Goal: Task Accomplishment & Management: Use online tool/utility

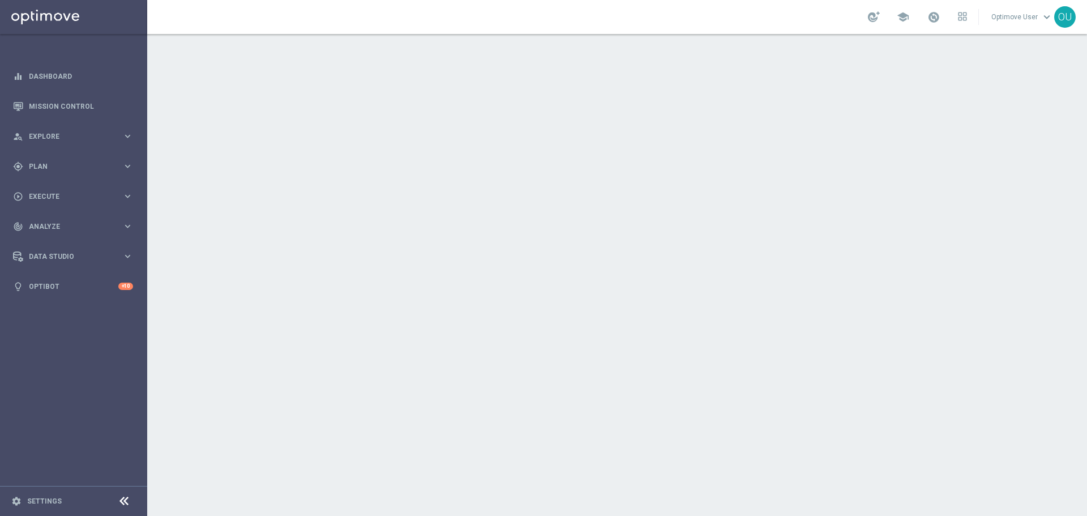
click at [1014, 17] on link "Optimove User keyboard_arrow_down" at bounding box center [1022, 16] width 64 height 17
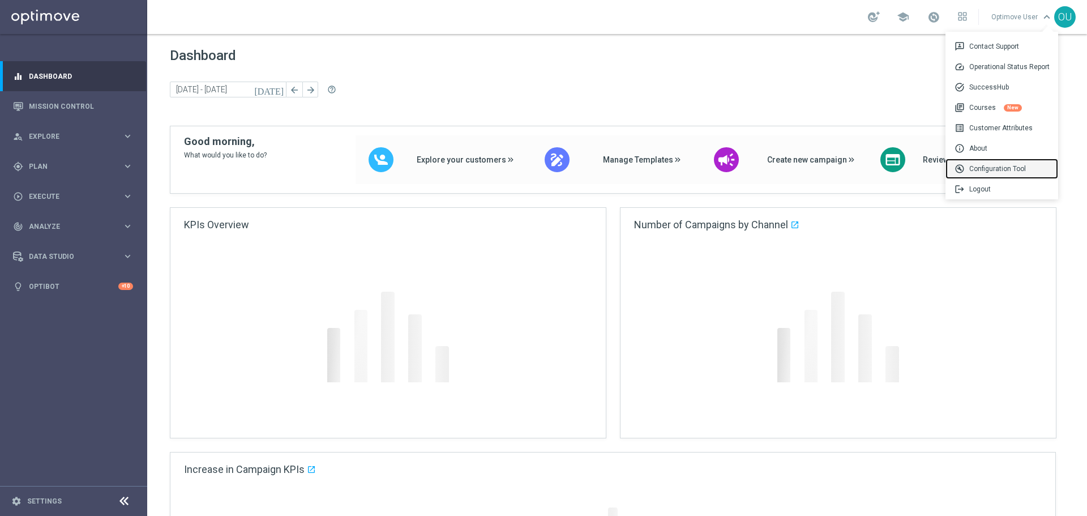
click at [1029, 169] on div "build_circle Configuration Tool" at bounding box center [1002, 169] width 113 height 20
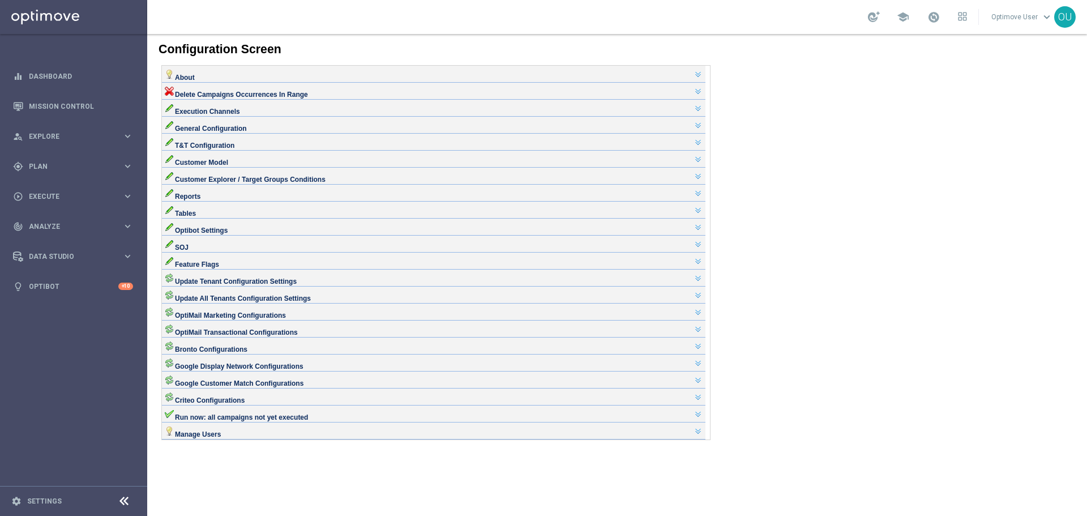
click at [233, 112] on div "Execution Channels" at bounding box center [434, 106] width 538 height 9
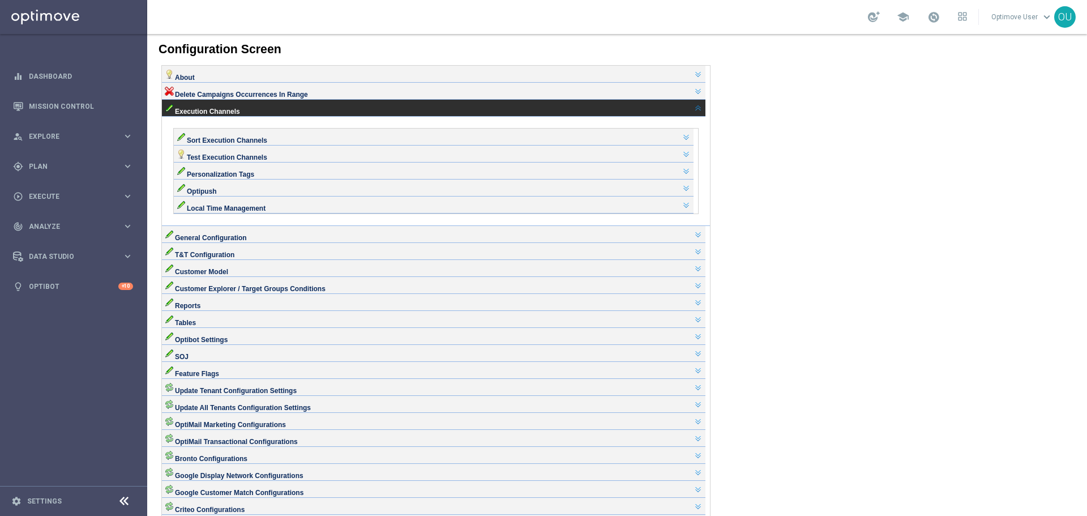
click at [284, 140] on div "Sort Execution Channels" at bounding box center [434, 135] width 514 height 9
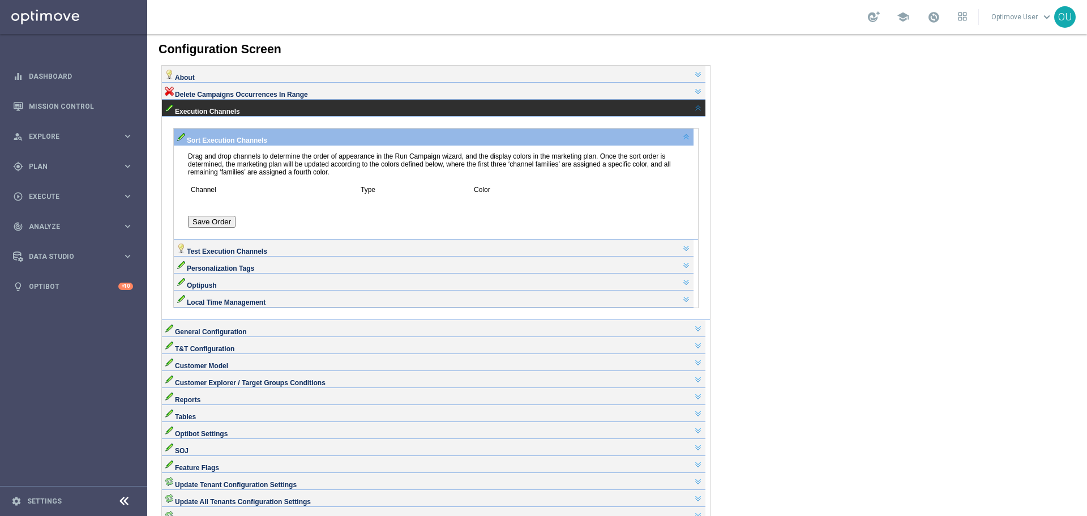
click at [284, 140] on div "Sort Execution Channels" at bounding box center [434, 135] width 514 height 9
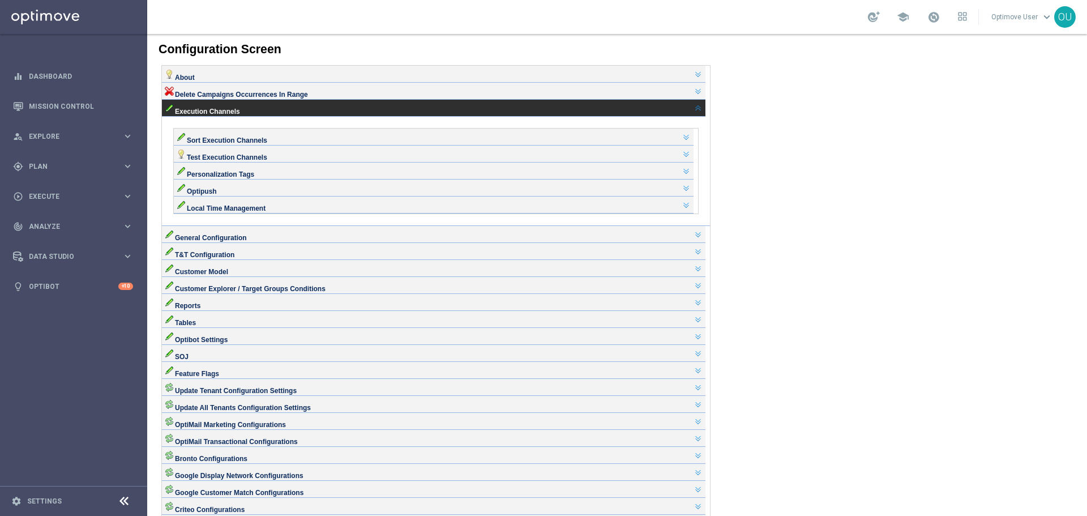
click at [285, 140] on div "Sort Execution Channels" at bounding box center [434, 135] width 514 height 9
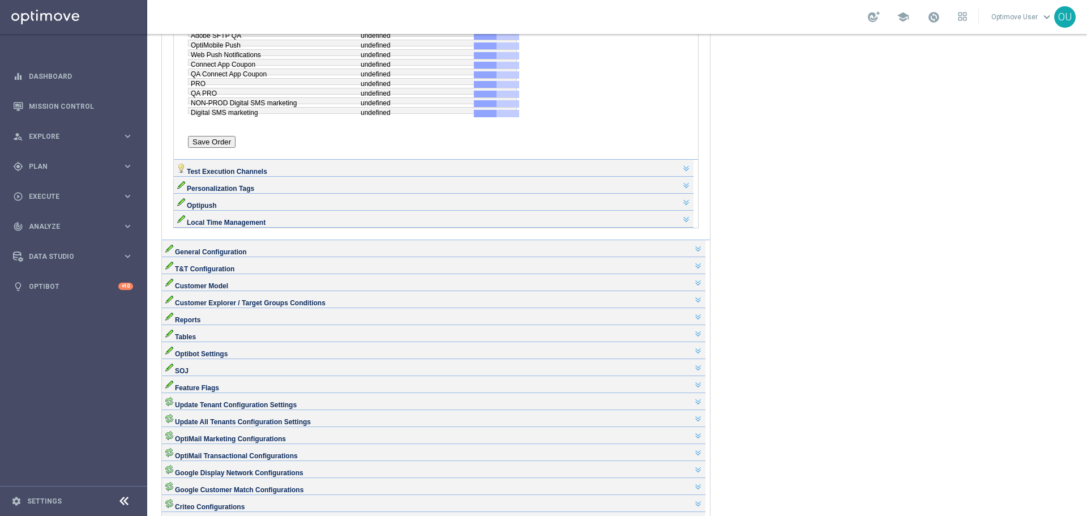
scroll to position [510, 0]
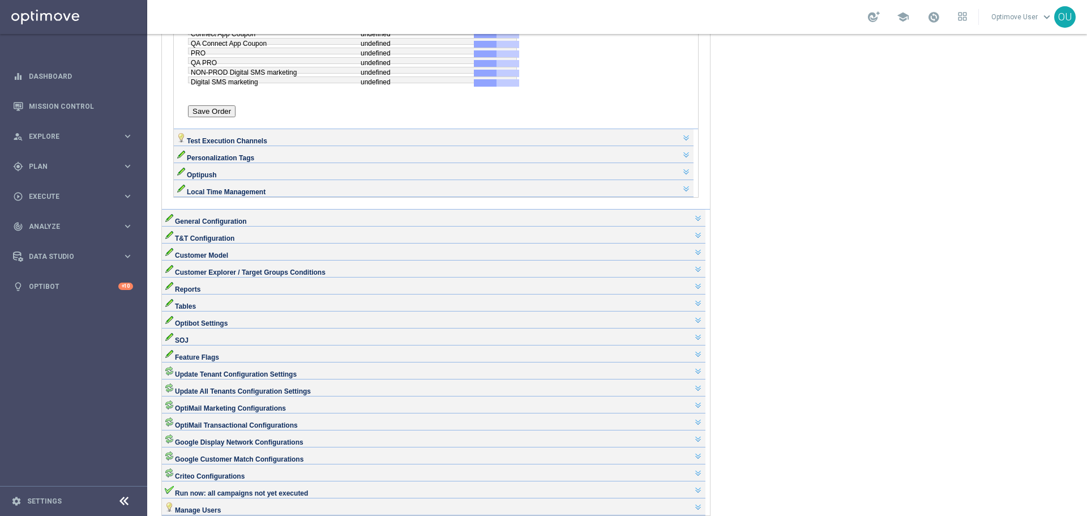
click at [211, 311] on div "Tables" at bounding box center [434, 302] width 544 height 17
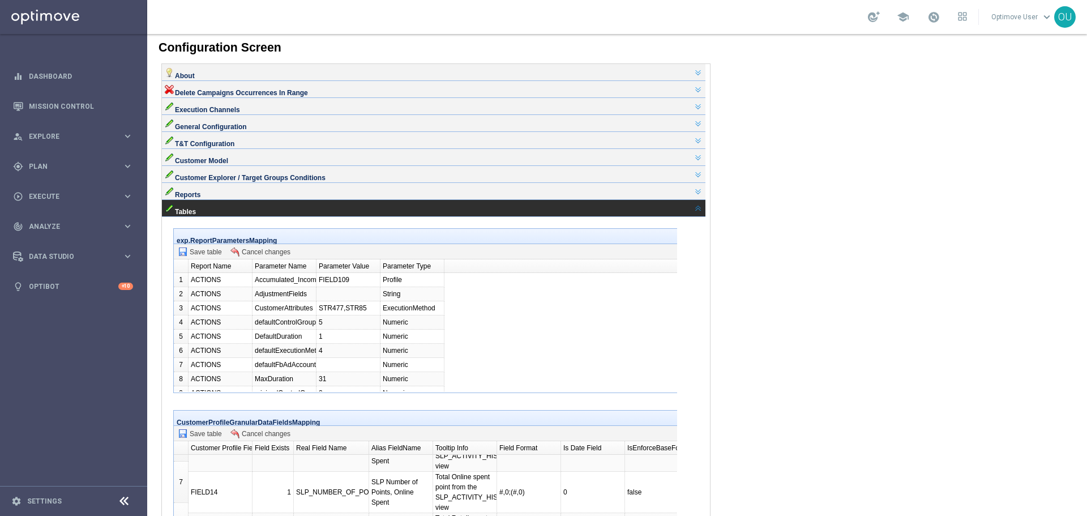
scroll to position [0, 0]
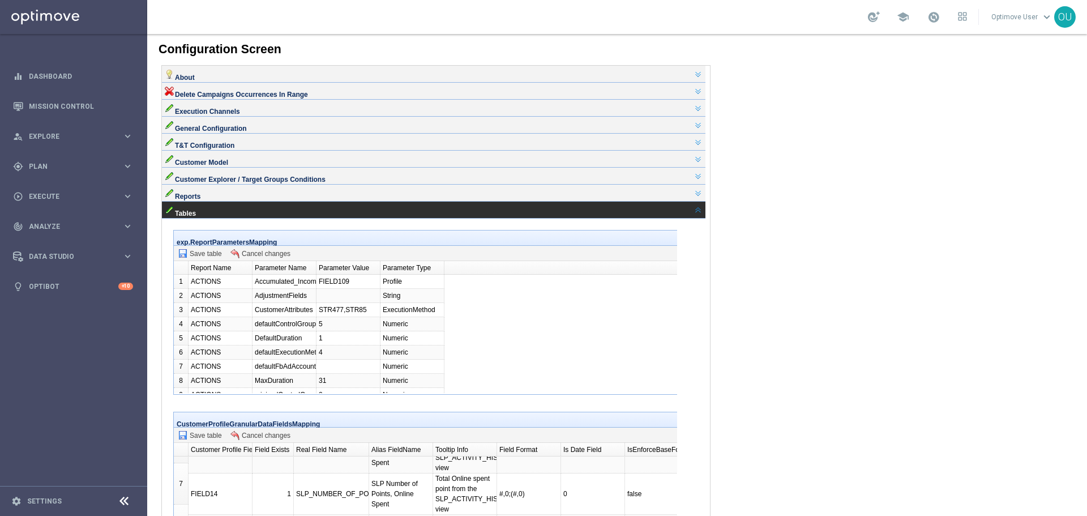
click at [254, 196] on div "Reports" at bounding box center [434, 191] width 538 height 9
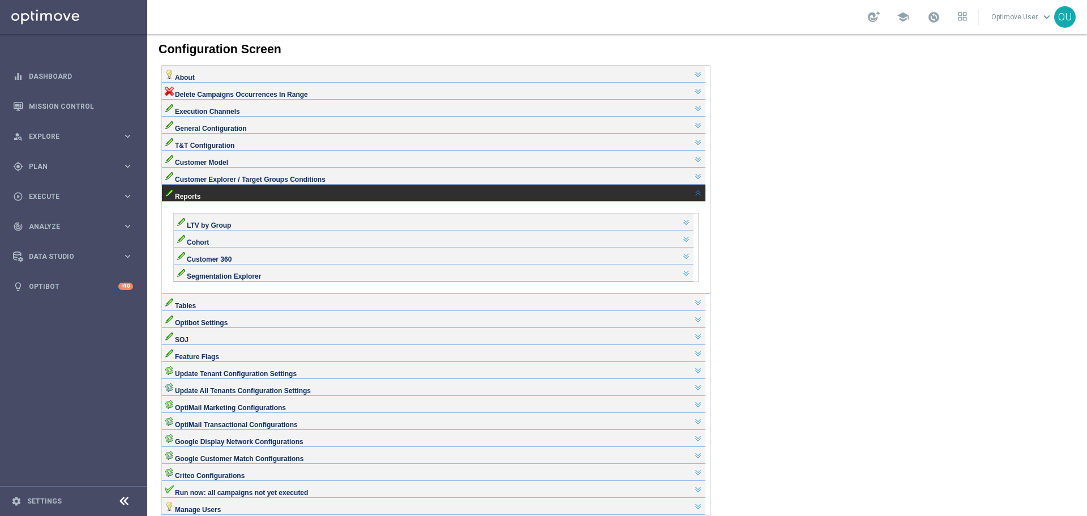
click at [243, 163] on div "Customer Model" at bounding box center [434, 157] width 538 height 9
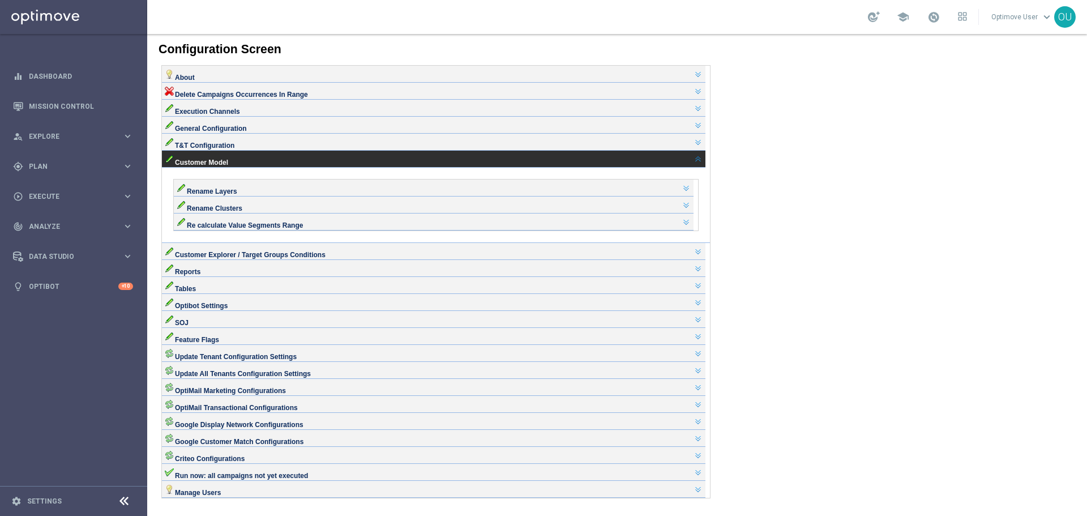
click at [264, 146] on div "T&T Configuration" at bounding box center [434, 140] width 538 height 9
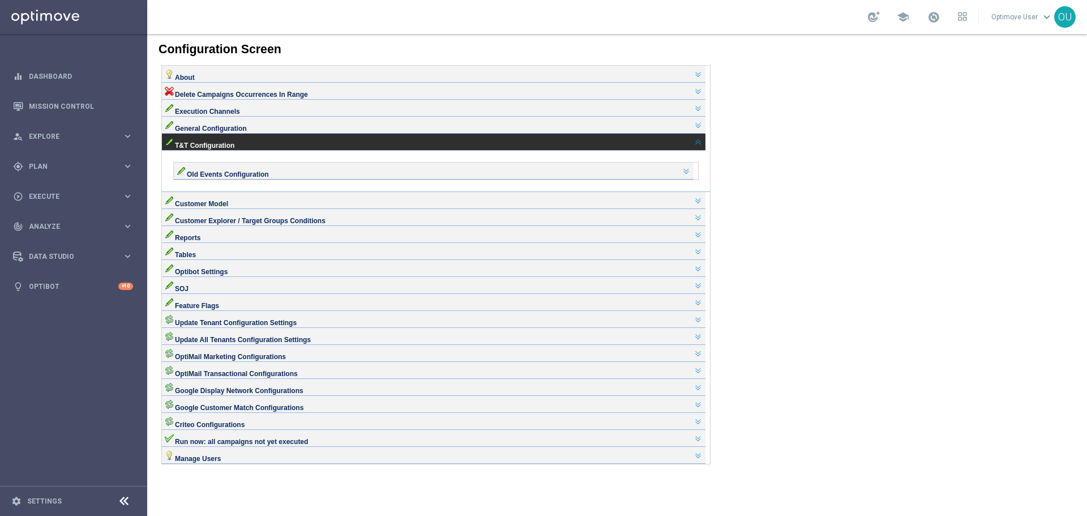
click at [253, 129] on div "General Configuration" at bounding box center [434, 123] width 538 height 9
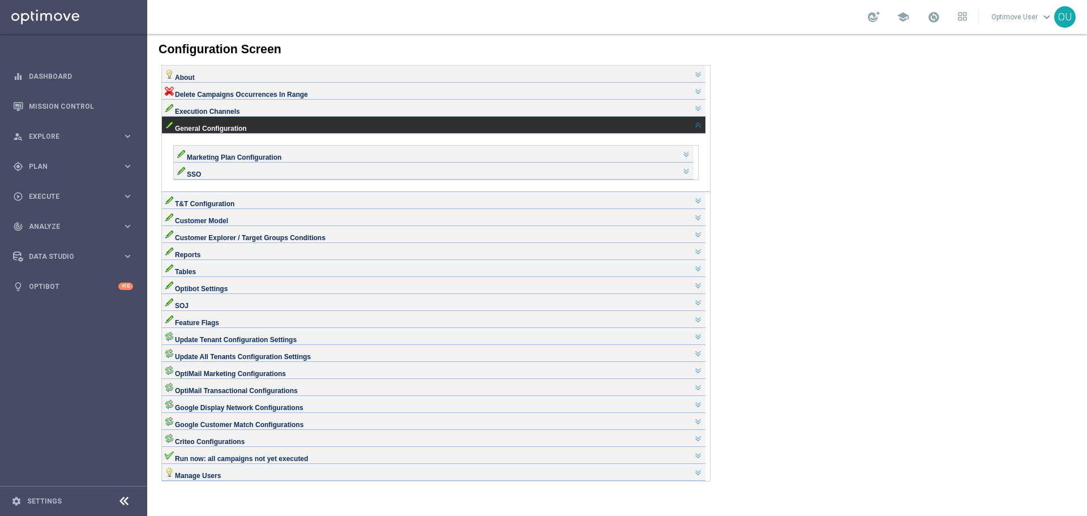
click at [244, 112] on div "Execution Channels" at bounding box center [434, 106] width 538 height 9
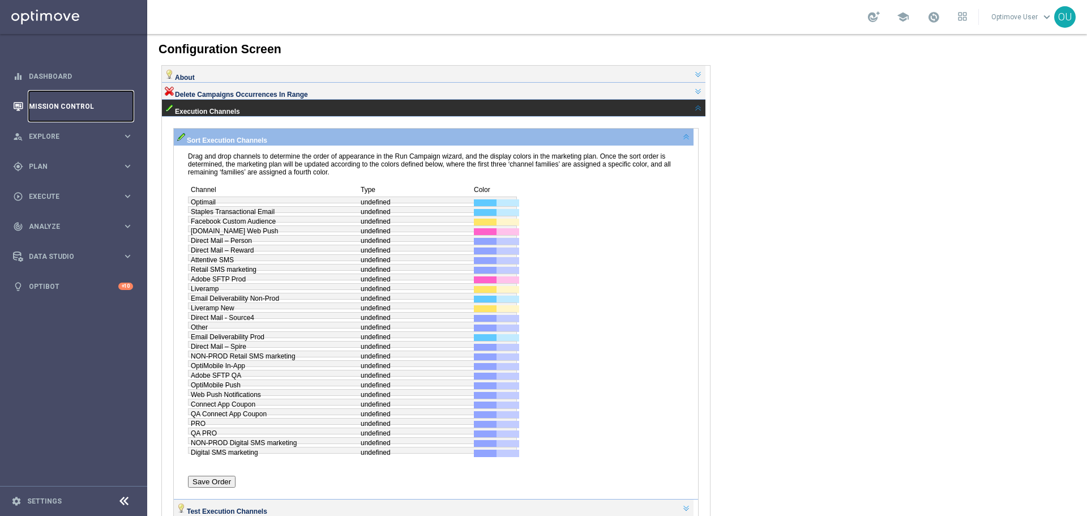
click at [92, 109] on link "Mission Control" at bounding box center [81, 106] width 104 height 30
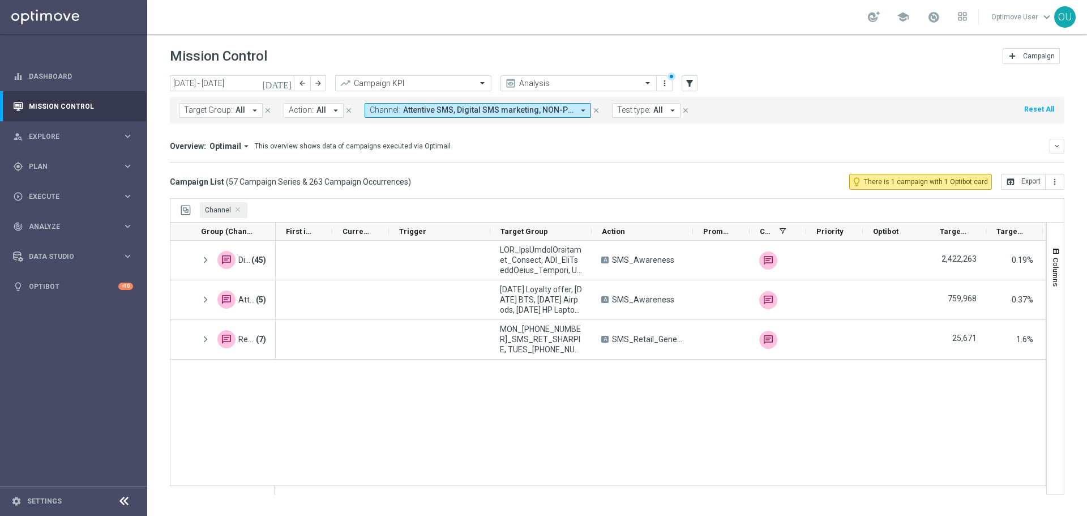
click at [383, 116] on button "Channel: Attentive SMS, Digital SMS marketing, NON-PROD Digital SMS marketing, …" at bounding box center [478, 110] width 226 height 15
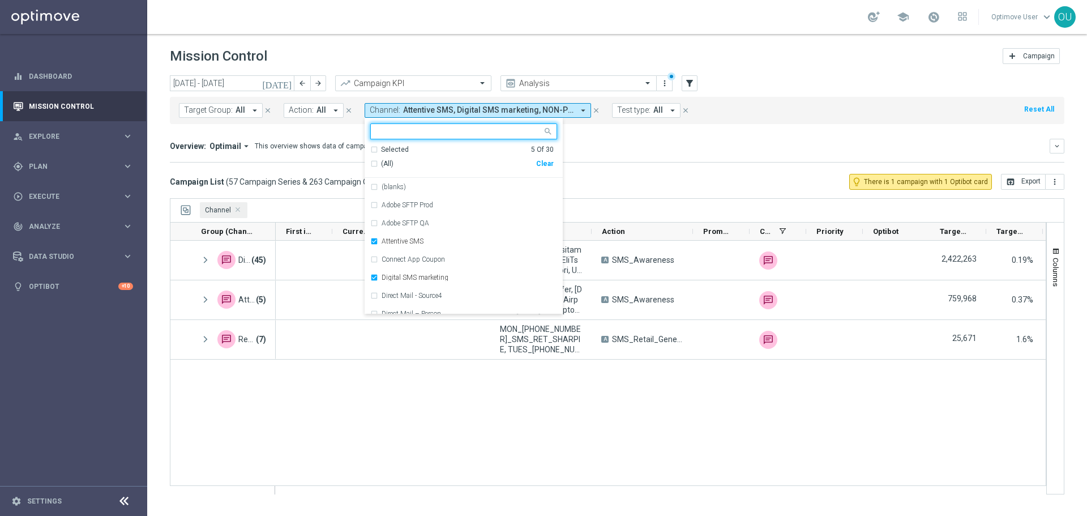
click at [370, 169] on div "(All) Clear" at bounding box center [461, 164] width 183 height 19
click at [373, 165] on div "(All)" at bounding box center [453, 164] width 166 height 10
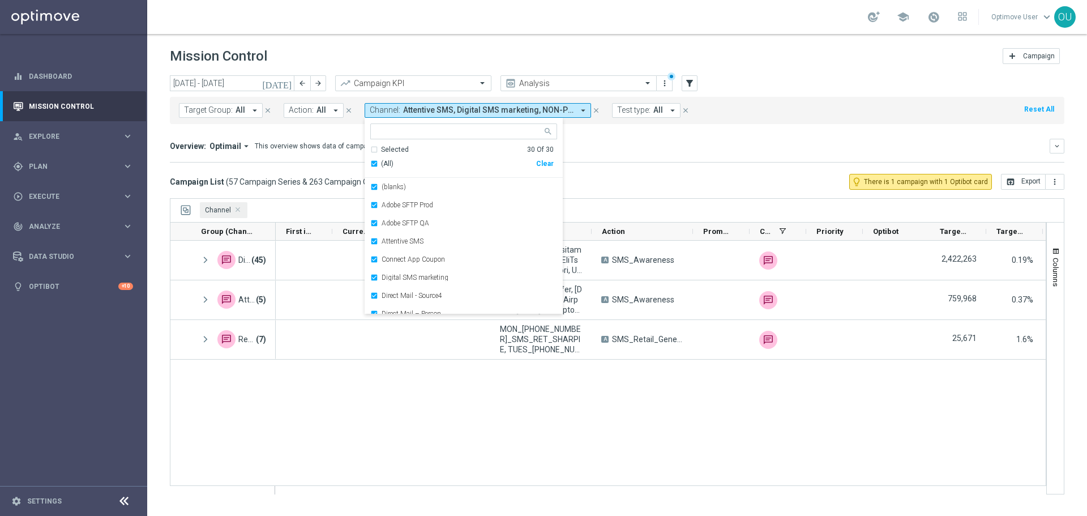
click at [373, 165] on div "(All)" at bounding box center [453, 164] width 166 height 10
click at [381, 198] on div "Adobe SFTP Prod" at bounding box center [463, 205] width 187 height 18
click at [395, 225] on label "Adobe SFTP QA" at bounding box center [406, 223] width 48 height 7
click at [761, 134] on mini-dashboard "Overview: Optimail arrow_drop_down This overview shows data of campaigns execut…" at bounding box center [617, 149] width 895 height 50
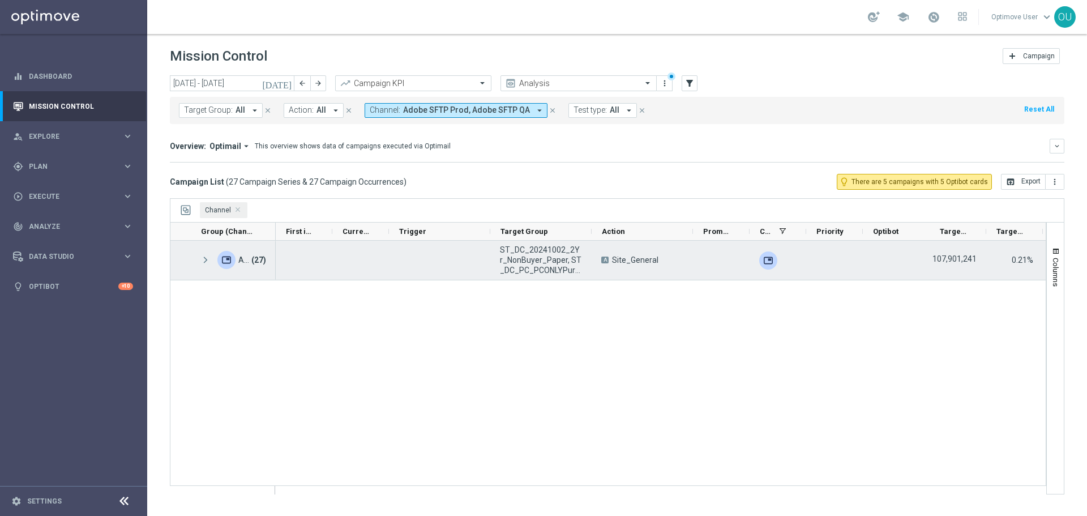
click at [207, 263] on span at bounding box center [205, 260] width 10 height 10
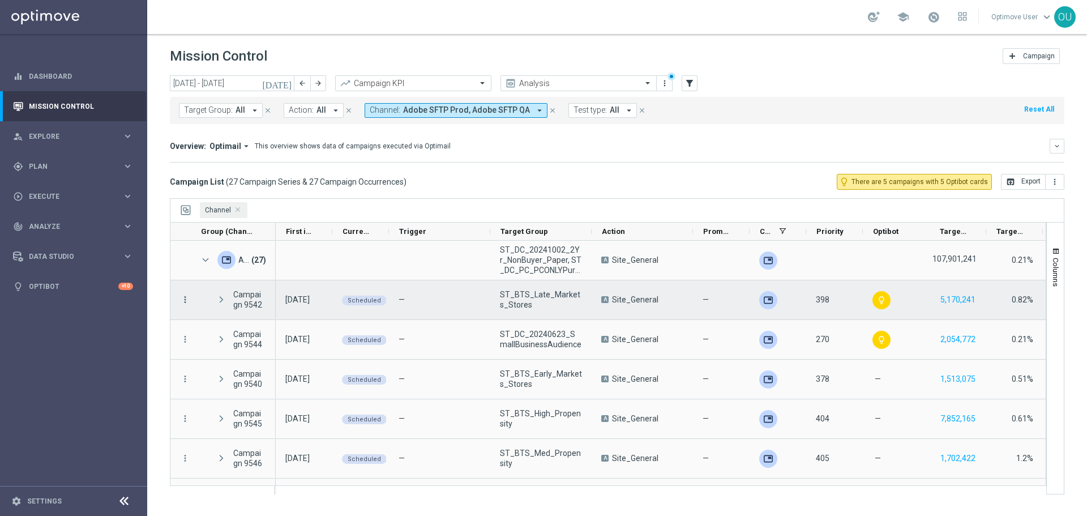
click at [184, 297] on icon "more_vert" at bounding box center [185, 299] width 10 height 10
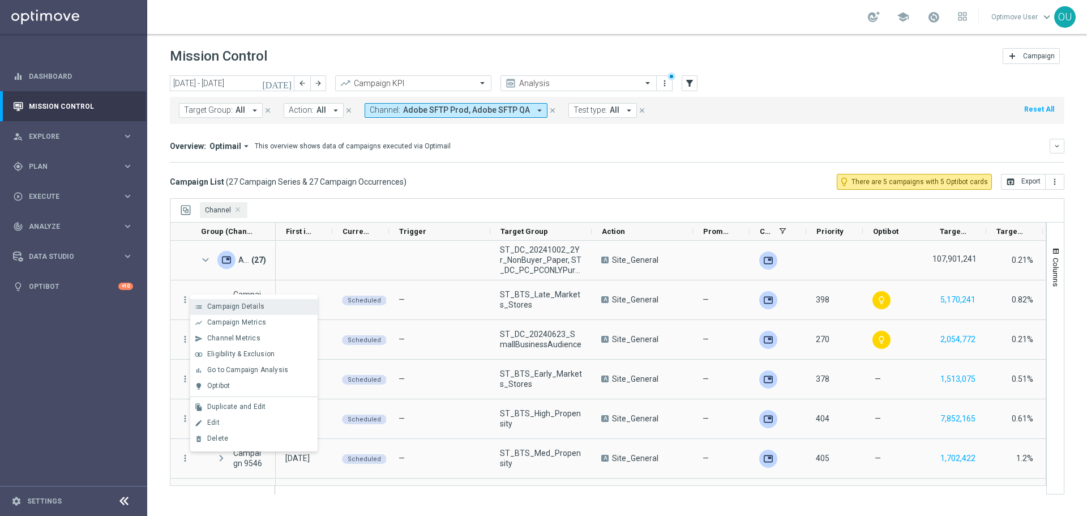
click at [271, 302] on div "Campaign Details" at bounding box center [259, 306] width 105 height 8
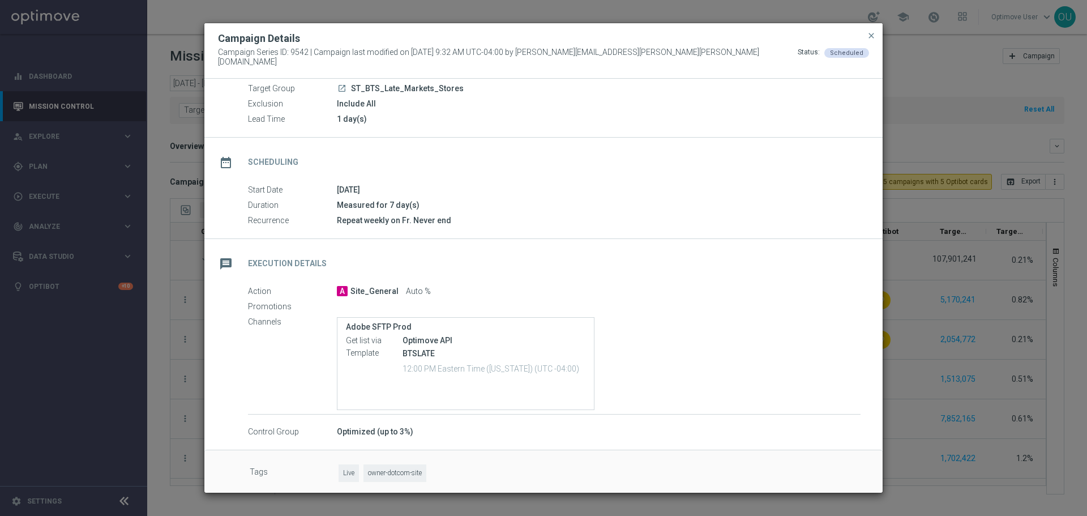
scroll to position [48, 0]
